Goal: Transaction & Acquisition: Book appointment/travel/reservation

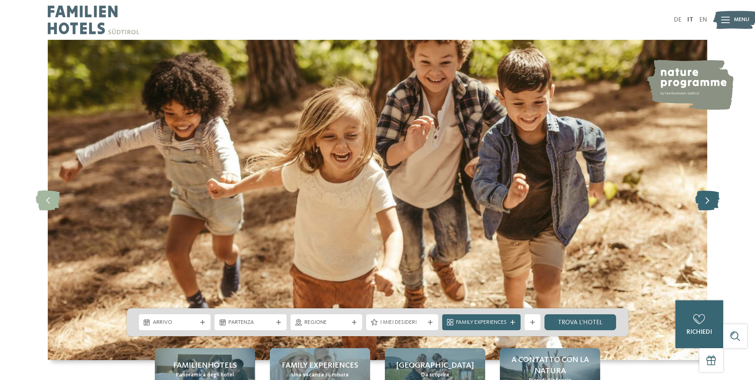
click at [713, 203] on icon at bounding box center [707, 200] width 24 height 20
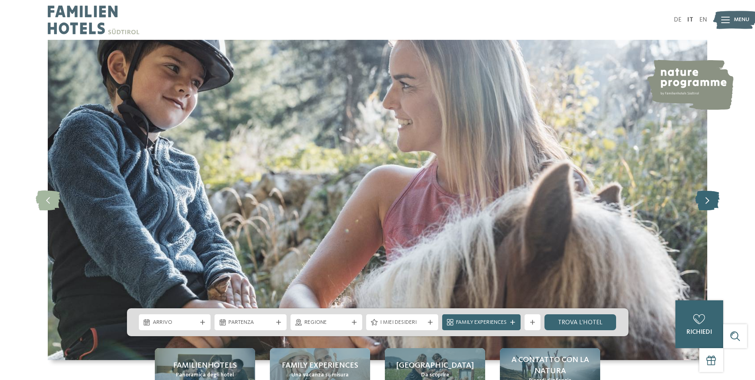
click at [713, 203] on icon at bounding box center [707, 200] width 24 height 20
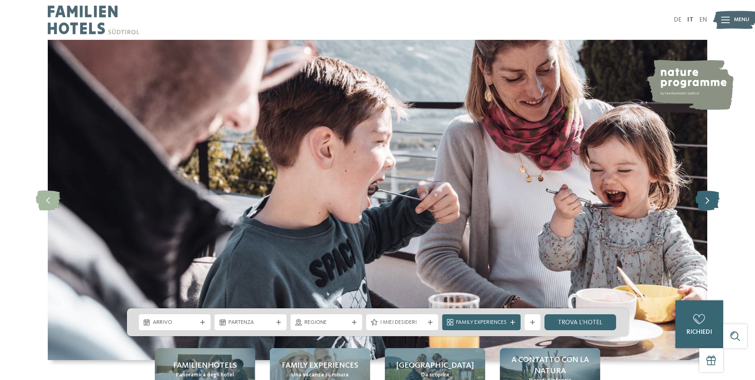
click at [713, 203] on icon at bounding box center [707, 200] width 24 height 20
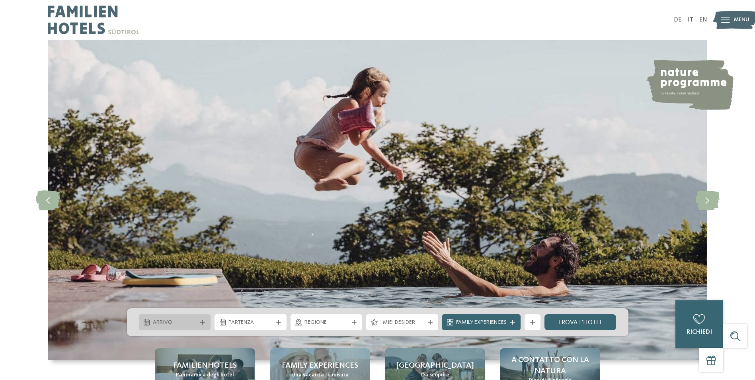
click at [166, 323] on span "Arrivo" at bounding box center [175, 322] width 44 height 8
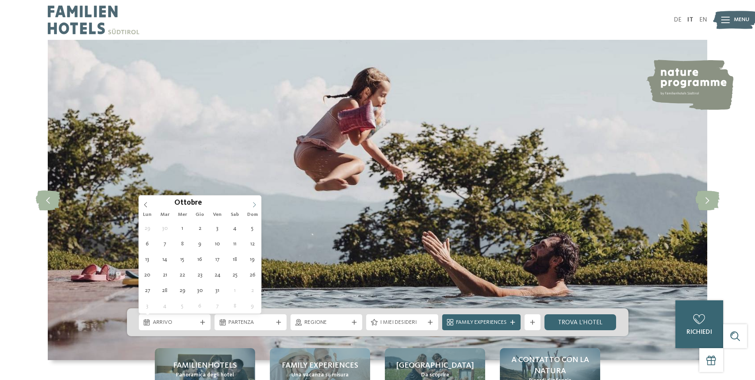
click at [252, 206] on icon at bounding box center [255, 205] width 6 height 6
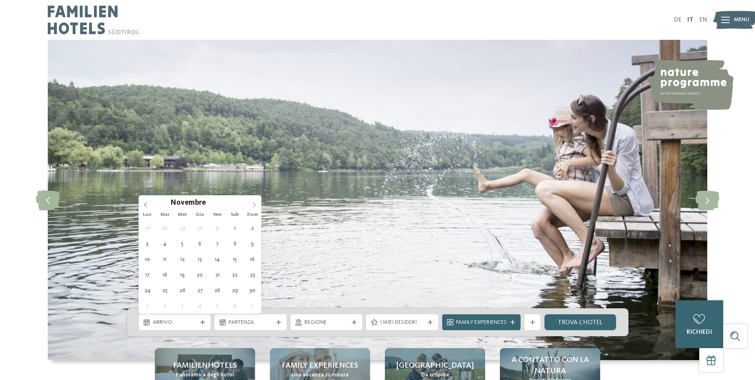
click at [252, 206] on icon at bounding box center [255, 205] width 6 height 6
type div "[DATE]"
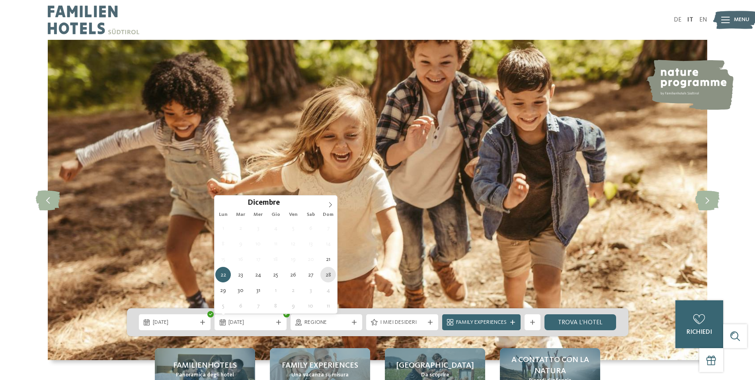
type div "[DATE]"
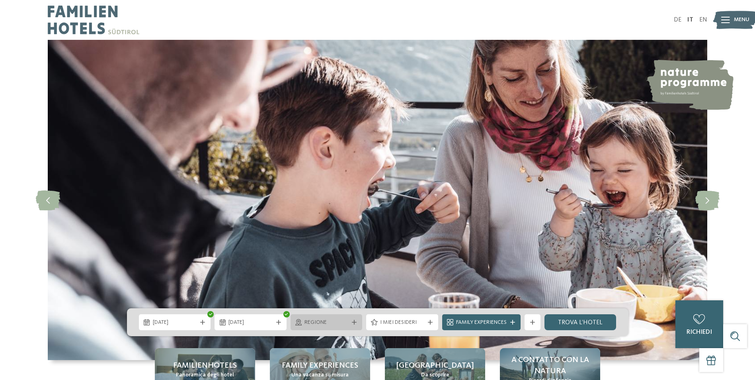
click at [295, 328] on div "Regione" at bounding box center [327, 322] width 72 height 16
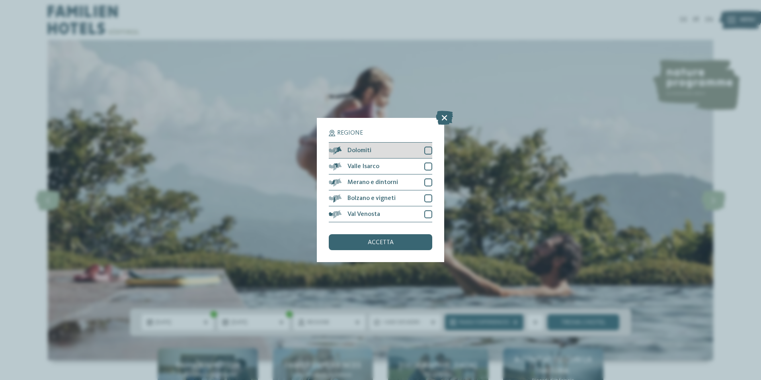
click at [428, 150] on div at bounding box center [428, 150] width 8 height 8
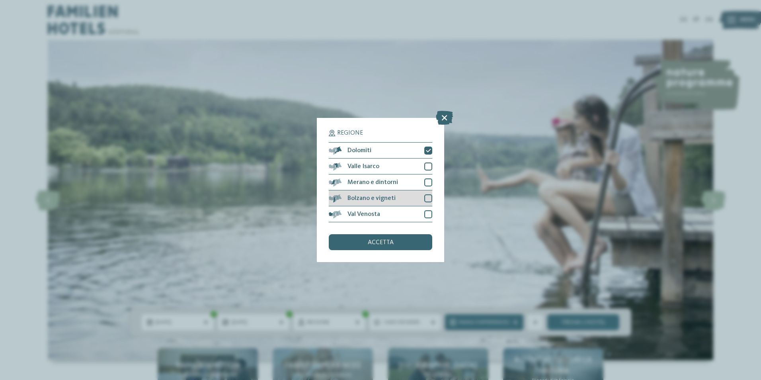
click at [430, 201] on div at bounding box center [428, 198] width 8 height 8
click at [432, 187] on div "Merano e dintorni" at bounding box center [380, 182] width 103 height 16
click at [427, 169] on div at bounding box center [428, 166] width 8 height 8
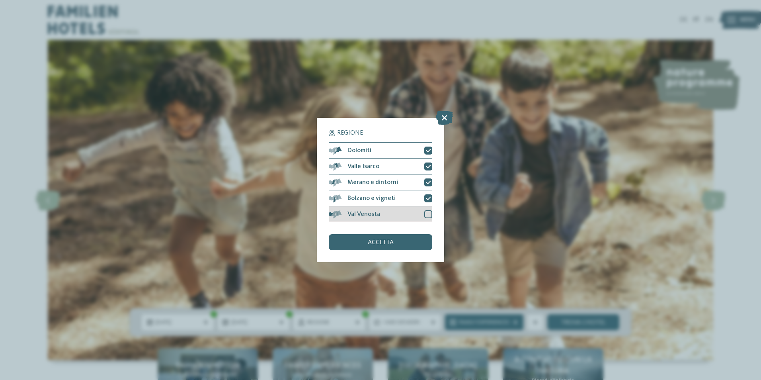
click at [430, 216] on div at bounding box center [428, 214] width 8 height 8
click at [385, 244] on span "accetta" at bounding box center [381, 242] width 26 height 6
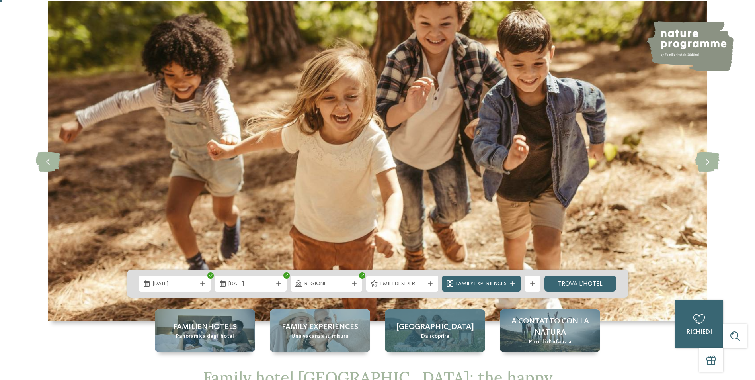
scroll to position [119, 0]
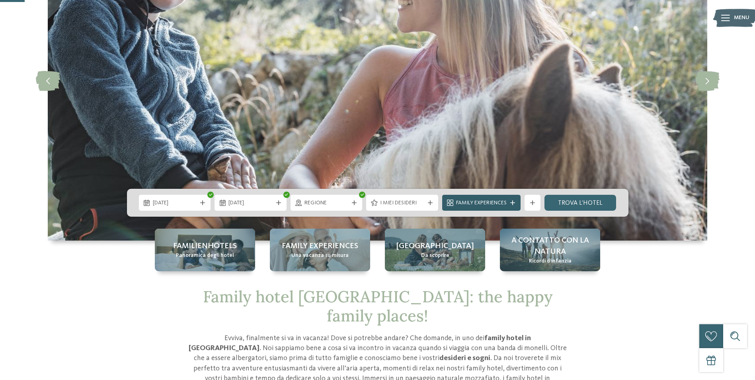
click at [495, 205] on span "Family Experiences" at bounding box center [481, 203] width 51 height 8
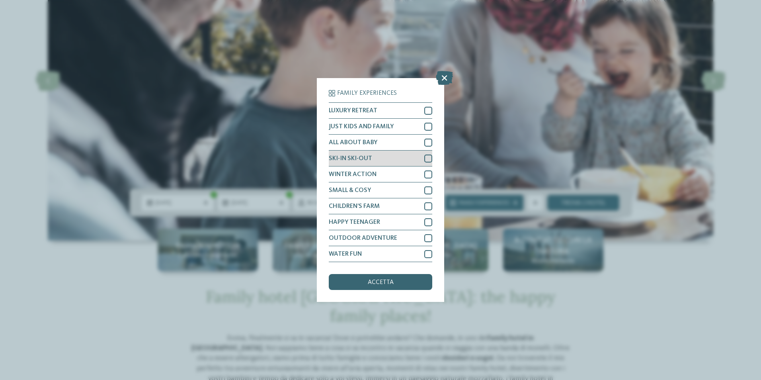
click at [431, 156] on div at bounding box center [428, 158] width 8 height 8
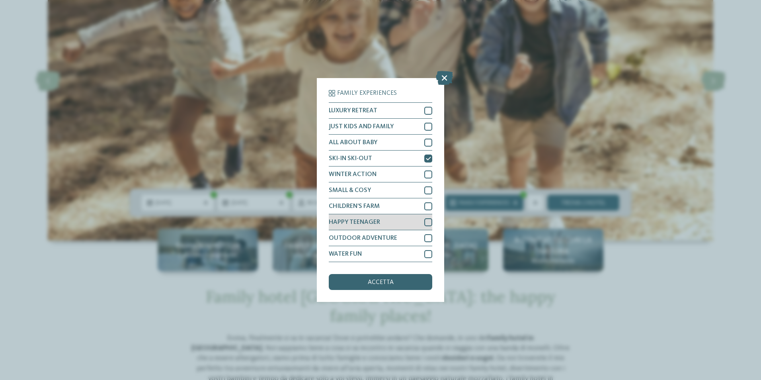
click at [431, 225] on div at bounding box center [428, 222] width 8 height 8
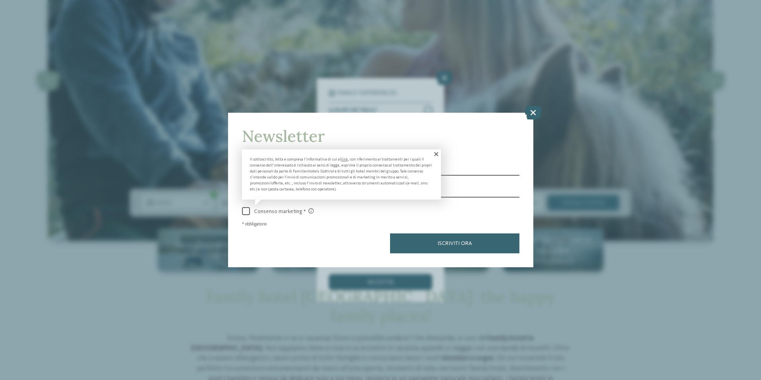
click at [434, 150] on span at bounding box center [435, 154] width 11 height 10
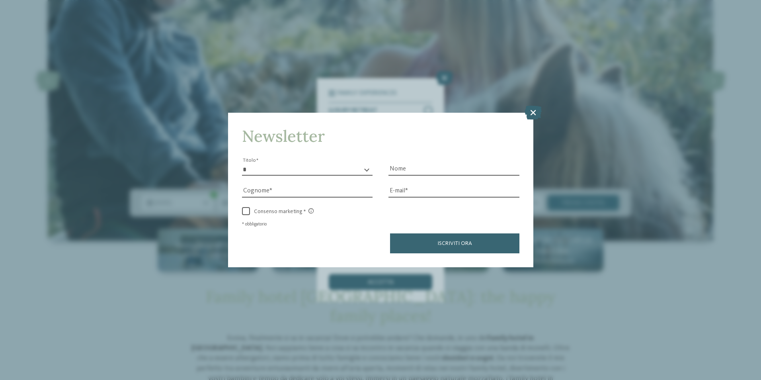
click at [344, 168] on select "* ****** ******* ******** ******" at bounding box center [307, 170] width 131 height 12
select select "*"
click at [242, 164] on select "* ****** ******* ******** ******" at bounding box center [307, 170] width 131 height 12
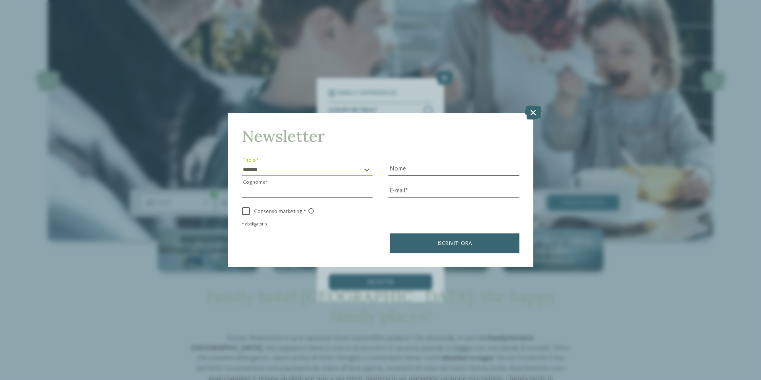
click at [328, 190] on input "Cognome" at bounding box center [307, 191] width 131 height 12
type input "*"
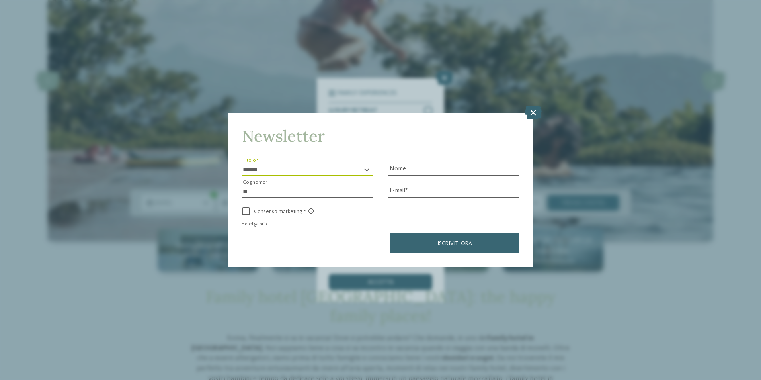
type input "*"
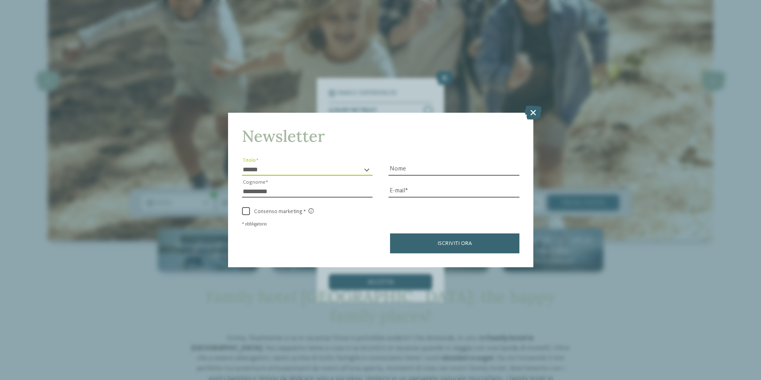
type input "**********"
click at [512, 158] on div "Nome" at bounding box center [453, 165] width 131 height 22
drag, startPoint x: 498, startPoint y: 175, endPoint x: 504, endPoint y: 174, distance: 6.5
click at [504, 174] on input "Nome" at bounding box center [453, 170] width 131 height 12
type input "*"
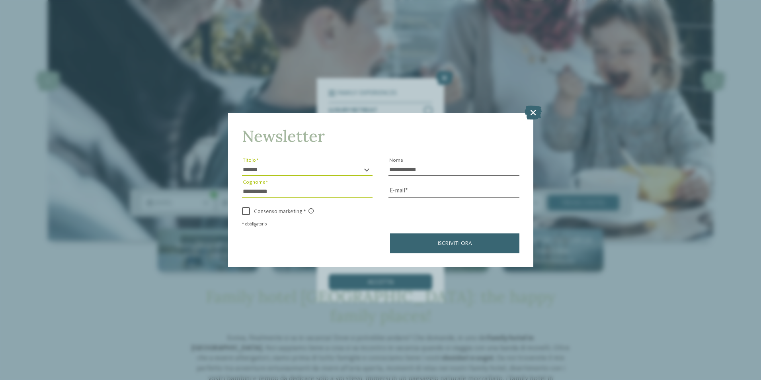
type input "**********"
click at [492, 190] on input "E-mail" at bounding box center [453, 191] width 131 height 12
type input "**********"
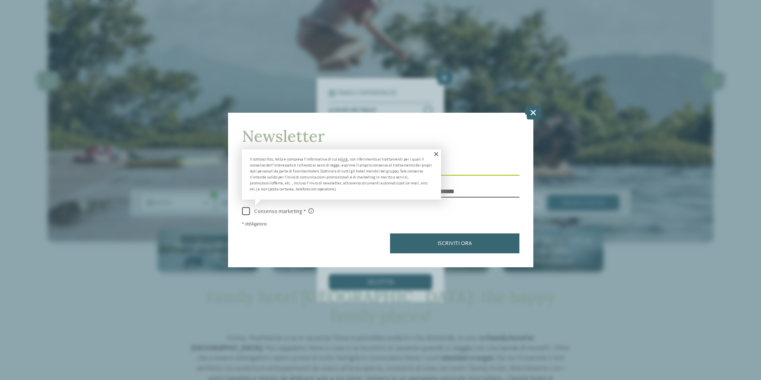
click at [244, 211] on span at bounding box center [246, 211] width 8 height 8
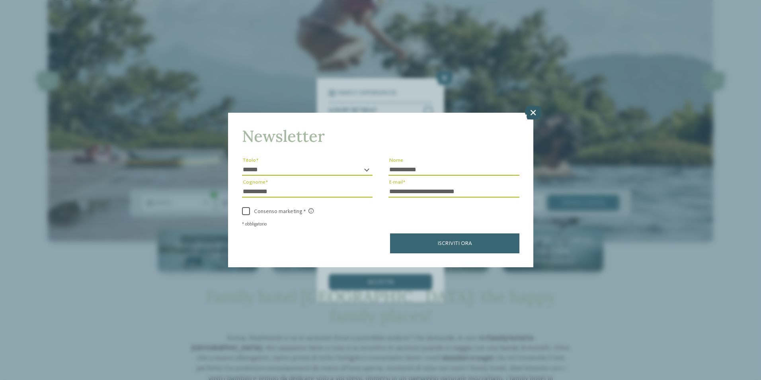
click at [531, 112] on icon at bounding box center [533, 112] width 17 height 14
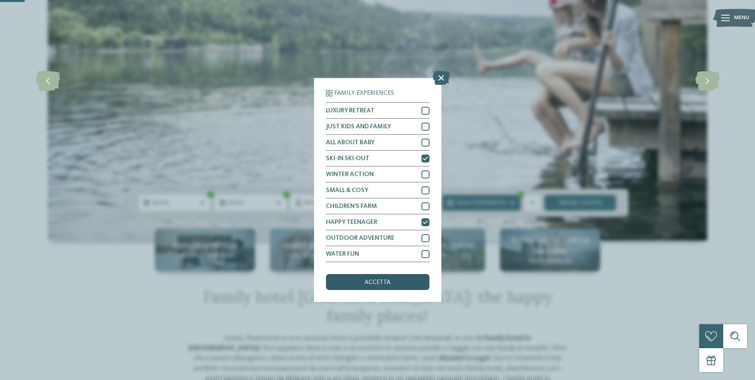
click at [407, 285] on div "accetta" at bounding box center [377, 282] width 103 height 16
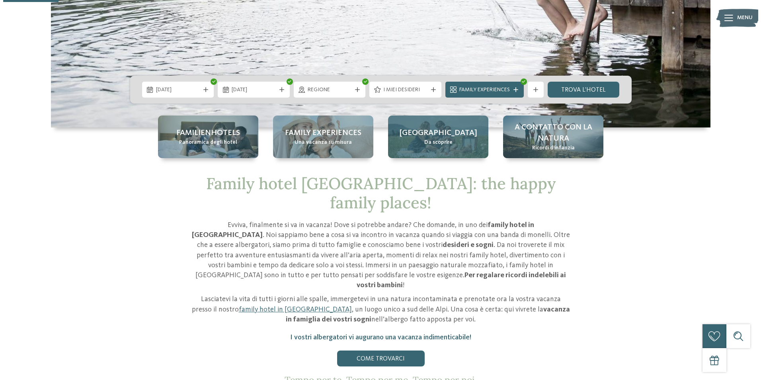
scroll to position [279, 0]
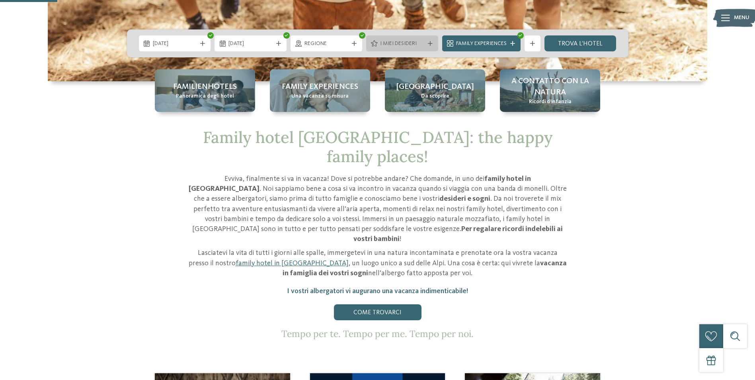
click at [381, 46] on span "I miei desideri" at bounding box center [402, 44] width 44 height 8
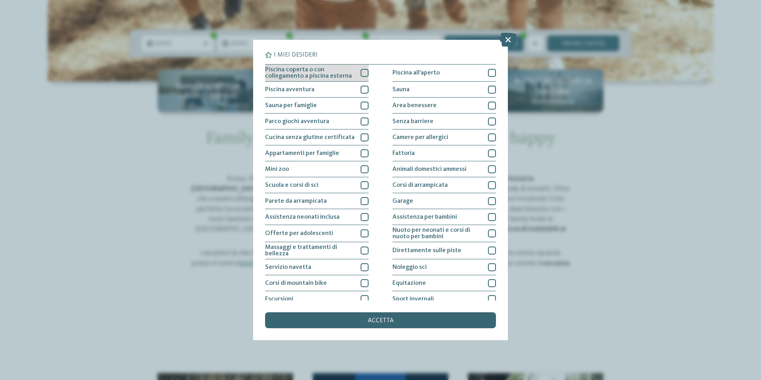
click at [365, 76] on div at bounding box center [365, 73] width 8 height 8
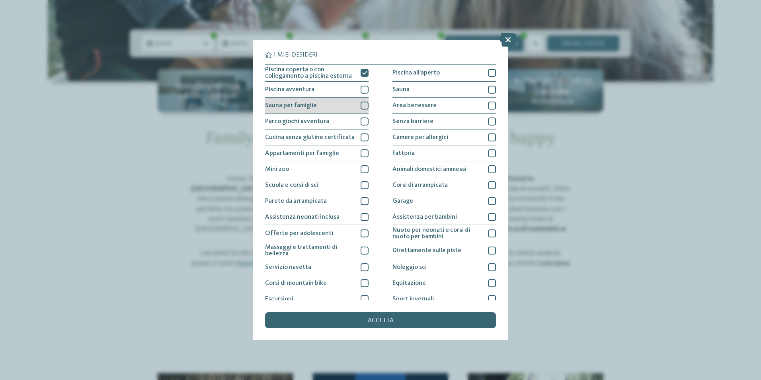
click at [362, 103] on div at bounding box center [365, 106] width 8 height 8
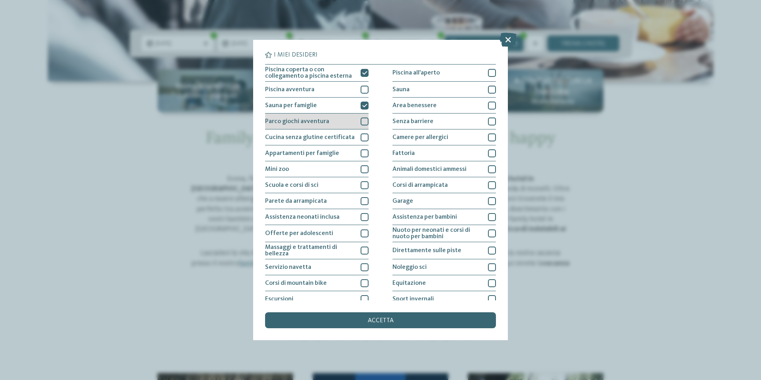
click at [362, 117] on div "Parco giochi avventura" at bounding box center [316, 121] width 103 height 16
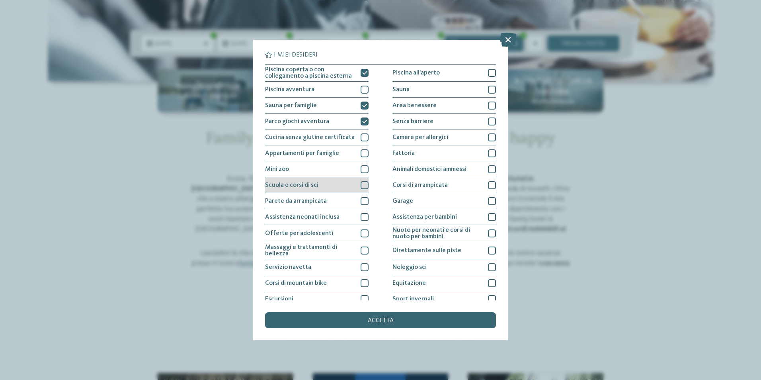
click at [358, 184] on div "Scuola e corsi di sci" at bounding box center [316, 185] width 103 height 16
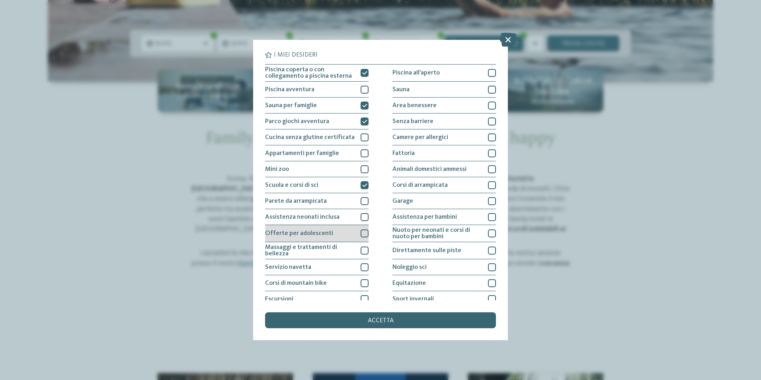
click at [361, 234] on div at bounding box center [365, 233] width 8 height 8
click at [362, 247] on div at bounding box center [365, 250] width 8 height 8
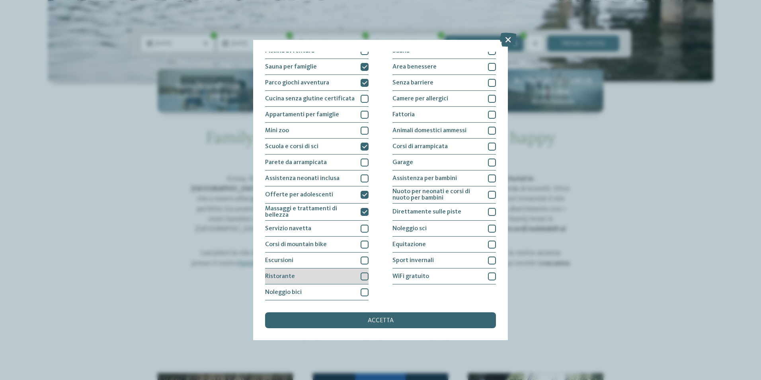
click at [361, 274] on div at bounding box center [365, 276] width 8 height 8
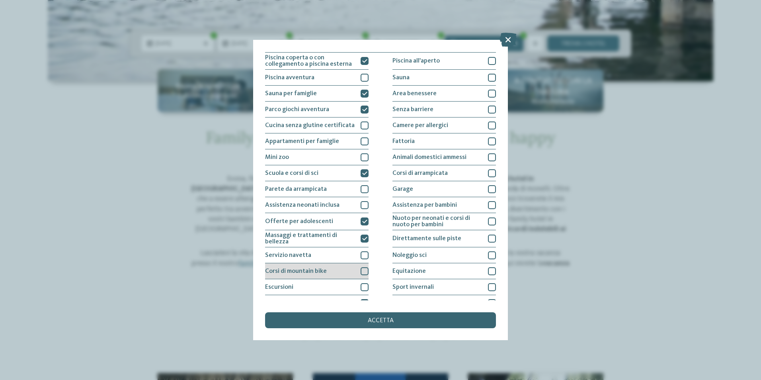
scroll to position [0, 0]
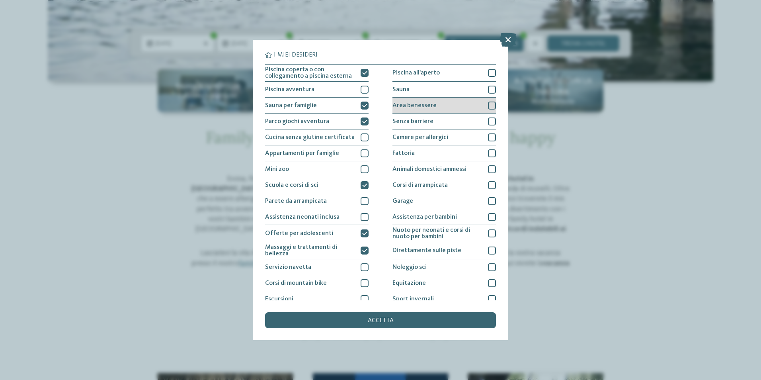
click at [489, 107] on div at bounding box center [492, 106] width 8 height 8
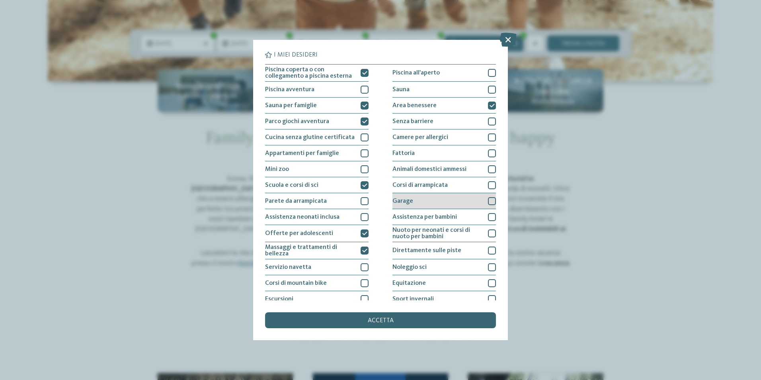
click at [488, 202] on div at bounding box center [492, 201] width 8 height 8
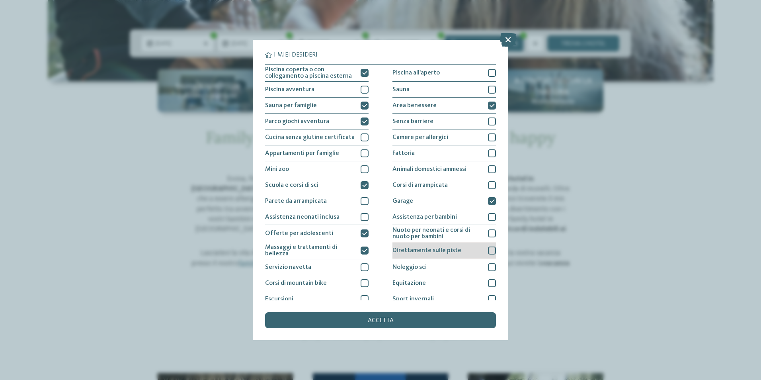
click at [488, 250] on div at bounding box center [492, 250] width 8 height 8
click at [488, 267] on div at bounding box center [492, 267] width 8 height 8
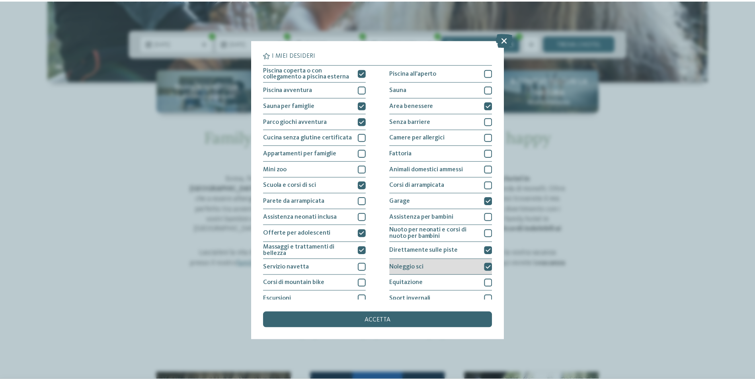
scroll to position [39, 0]
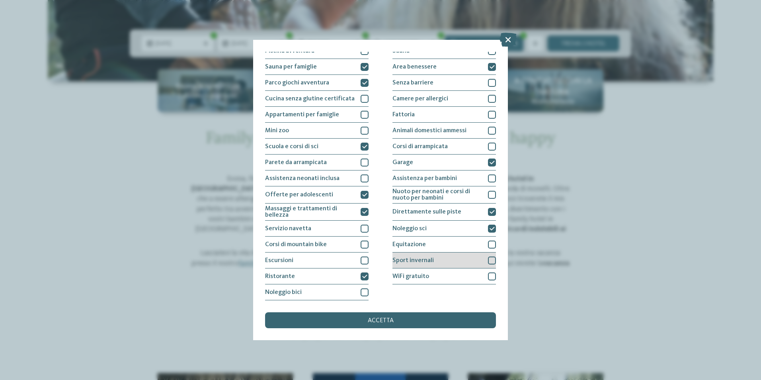
click at [488, 258] on div at bounding box center [492, 260] width 8 height 8
click at [424, 321] on div "accetta" at bounding box center [380, 320] width 231 height 16
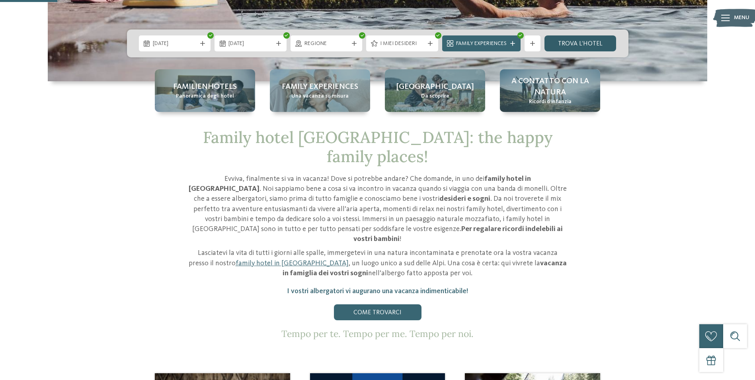
click at [567, 40] on link "trova l’hotel" at bounding box center [581, 43] width 72 height 16
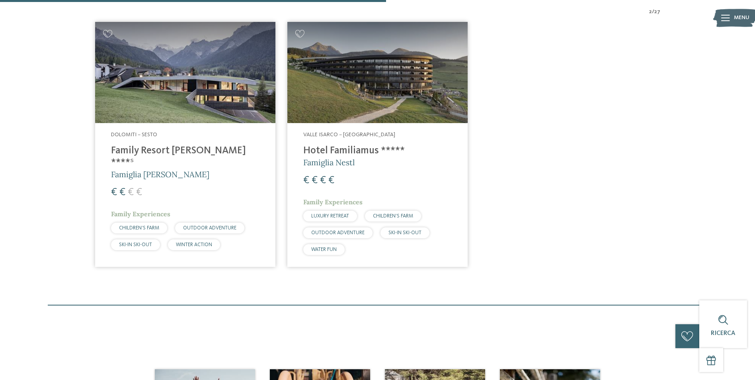
scroll to position [361, 0]
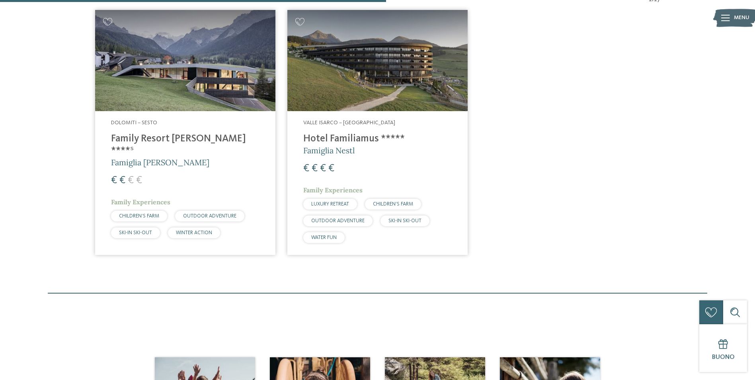
click at [198, 61] on img at bounding box center [185, 61] width 180 height 102
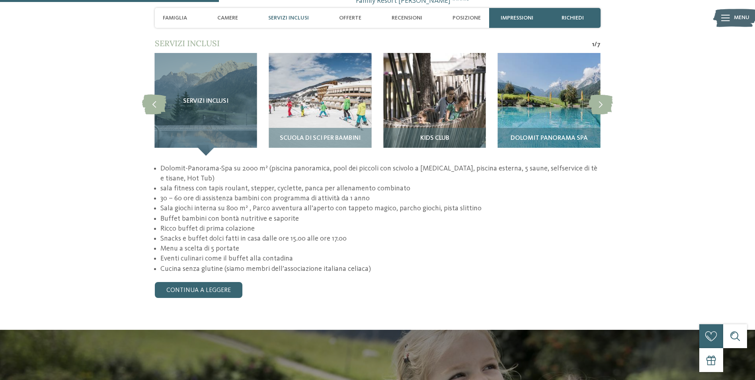
scroll to position [796, 0]
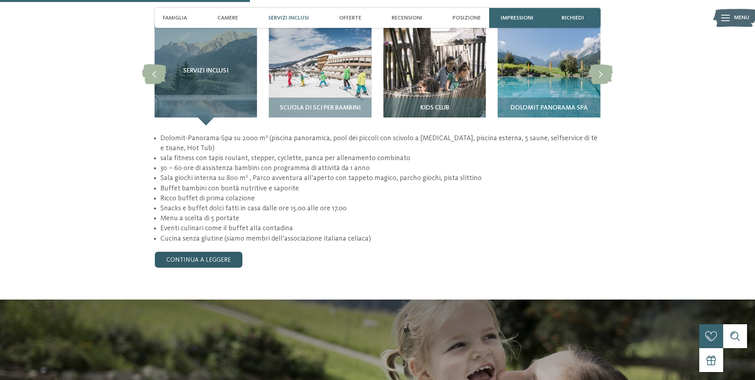
click at [182, 252] on link "continua a leggere" at bounding box center [199, 260] width 88 height 16
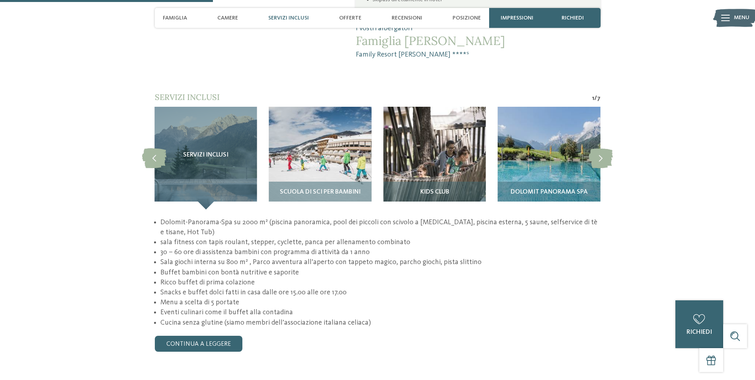
scroll to position [716, 0]
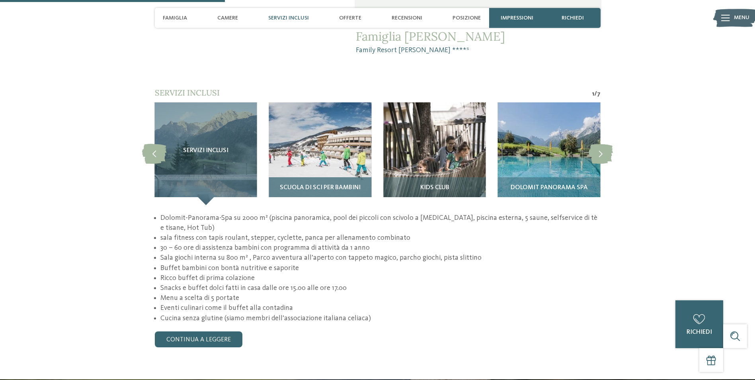
click at [297, 138] on img at bounding box center [320, 153] width 102 height 102
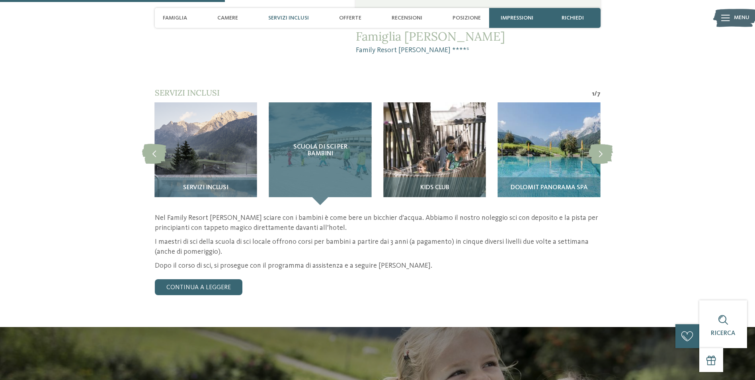
click at [338, 114] on div "Scuola di sci per bambini" at bounding box center [320, 153] width 102 height 102
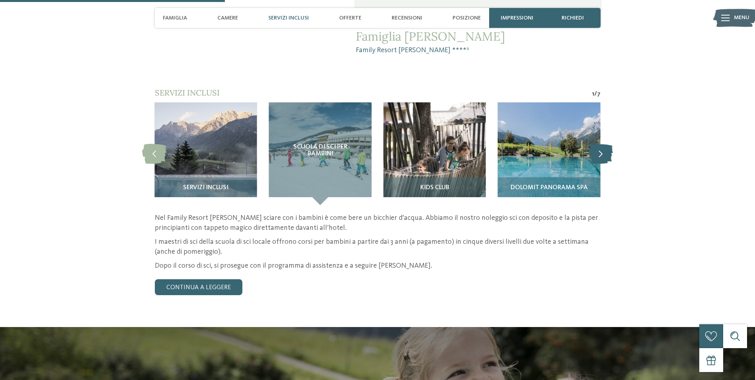
click at [606, 144] on icon at bounding box center [601, 154] width 24 height 20
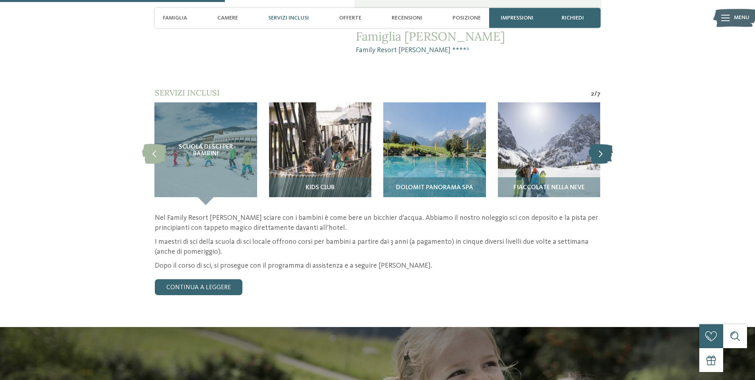
click at [606, 144] on icon at bounding box center [601, 154] width 24 height 20
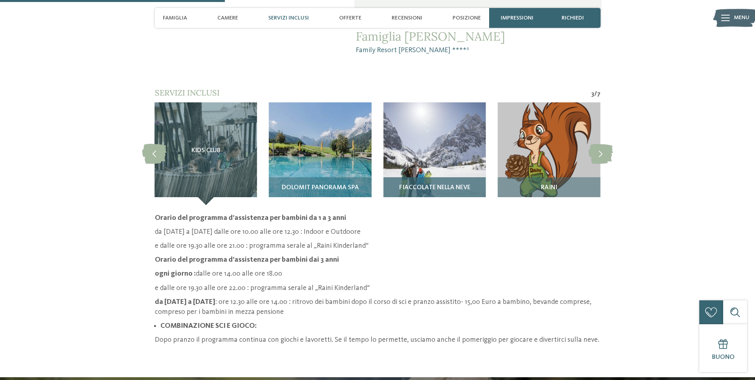
click at [435, 111] on img at bounding box center [434, 153] width 102 height 102
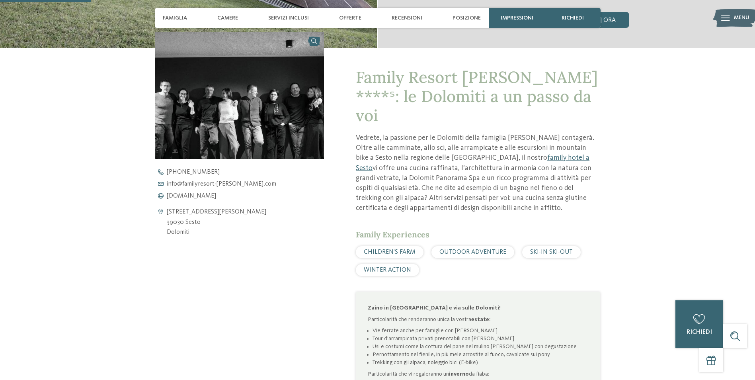
scroll to position [80, 0]
